Goal: Find specific page/section: Find specific page/section

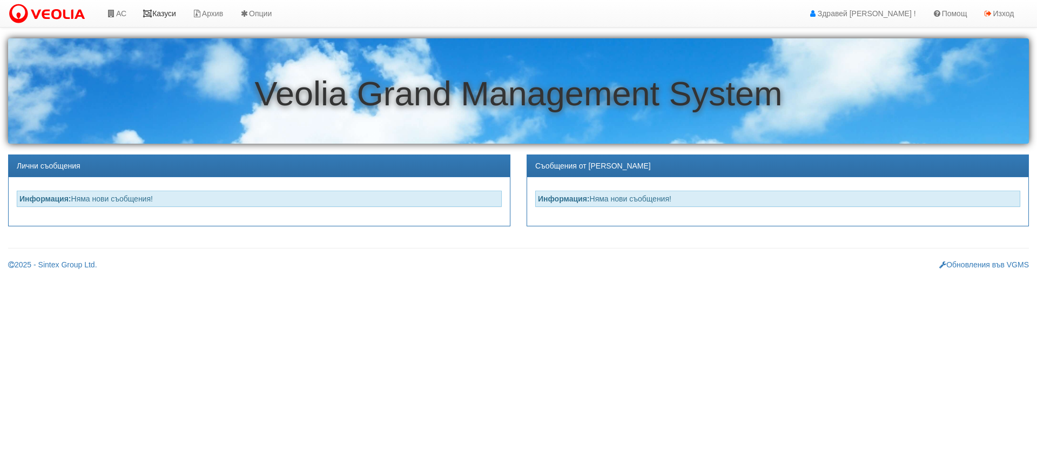
click at [158, 15] on link "Казуси" at bounding box center [160, 13] width 50 height 27
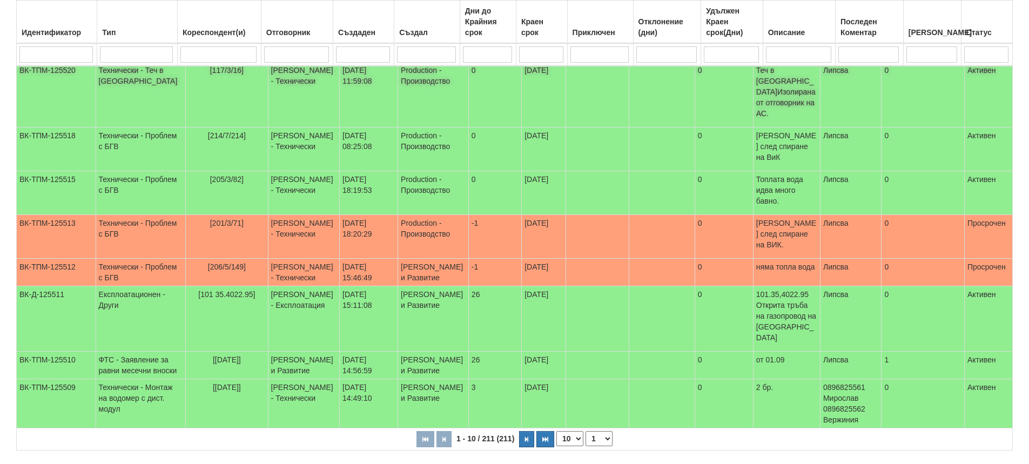
scroll to position [240, 0]
click at [522, 431] on button "button" at bounding box center [526, 439] width 15 height 16
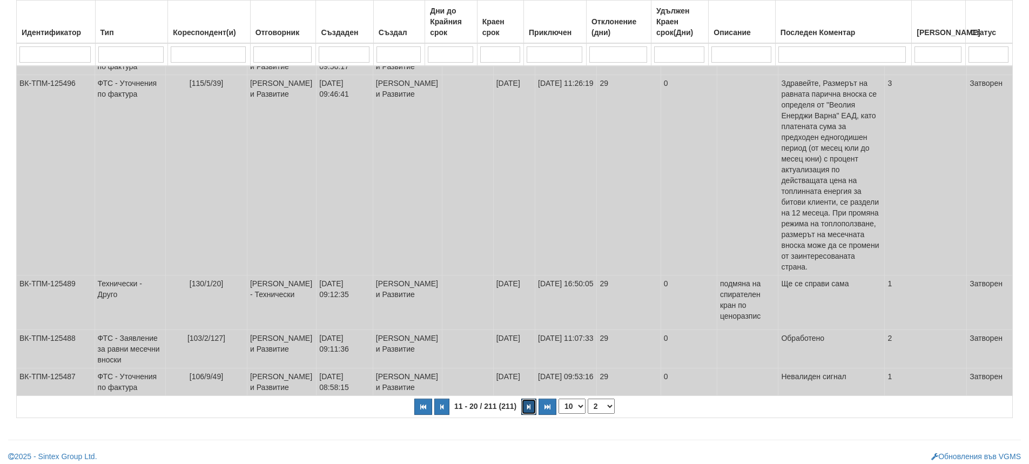
scroll to position [467, 0]
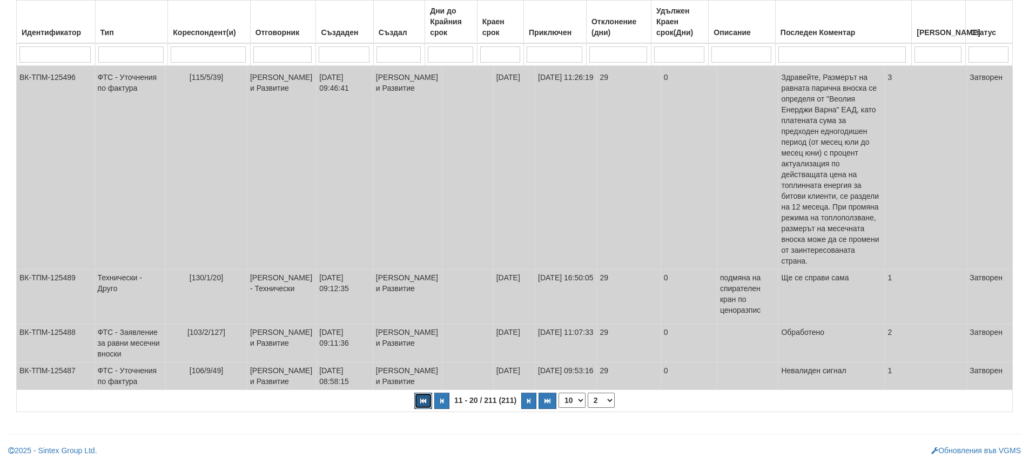
click at [423, 400] on icon "button" at bounding box center [423, 401] width 6 height 6
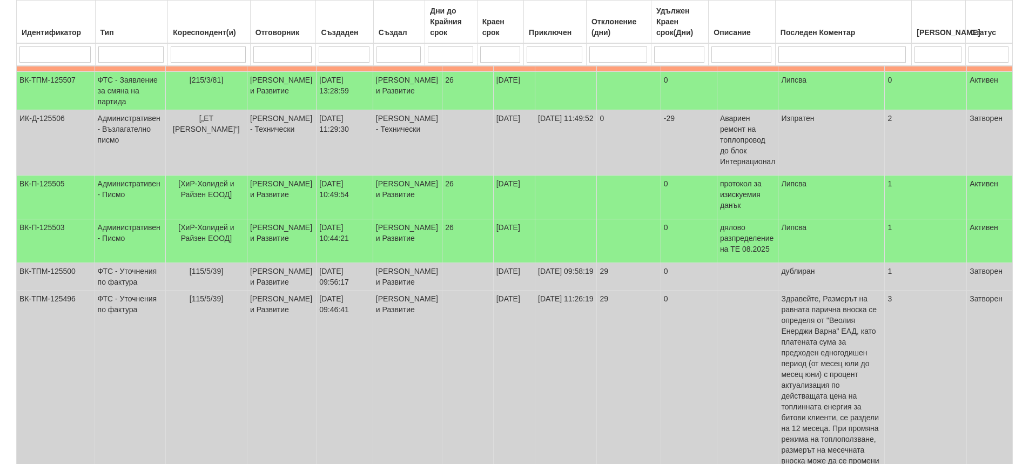
select select "1"
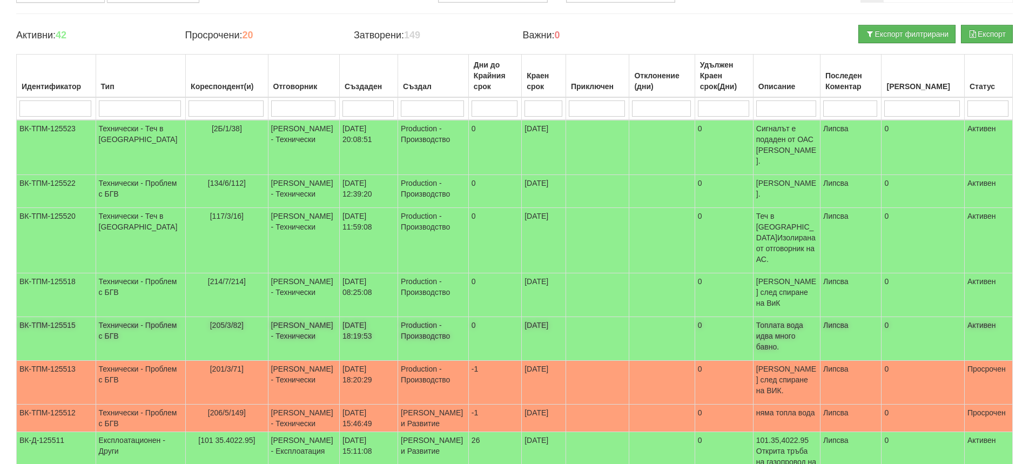
scroll to position [108, 0]
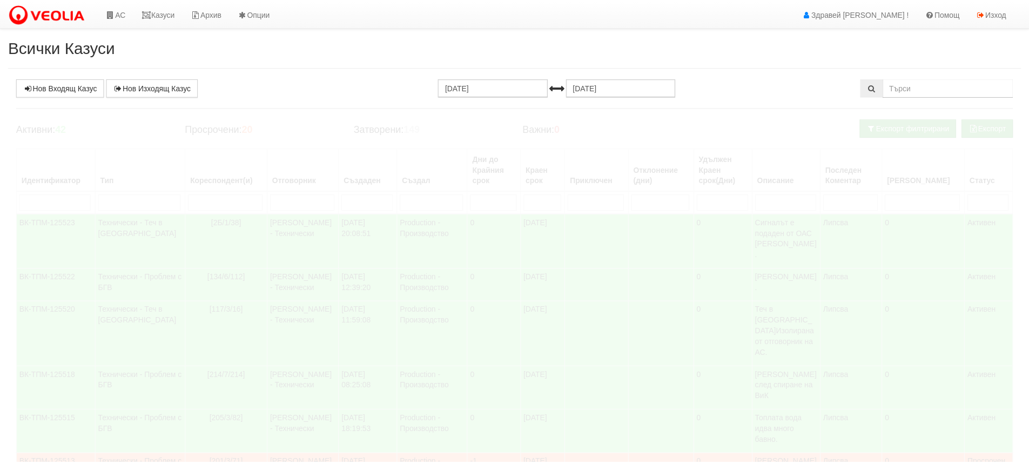
scroll to position [108, 0]
